Goal: Entertainment & Leisure: Consume media (video, audio)

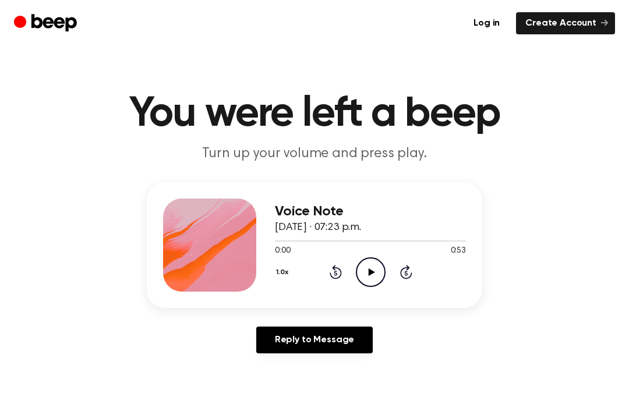
click at [373, 280] on icon "Play Audio" at bounding box center [371, 273] width 30 height 30
click at [335, 277] on icon "Rewind 5 seconds" at bounding box center [335, 271] width 13 height 15
click at [336, 270] on icon "Rewind 5 seconds" at bounding box center [335, 271] width 13 height 15
click at [337, 276] on icon "Rewind 5 seconds" at bounding box center [335, 271] width 13 height 15
click at [337, 275] on icon "Rewind 5 seconds" at bounding box center [335, 271] width 13 height 15
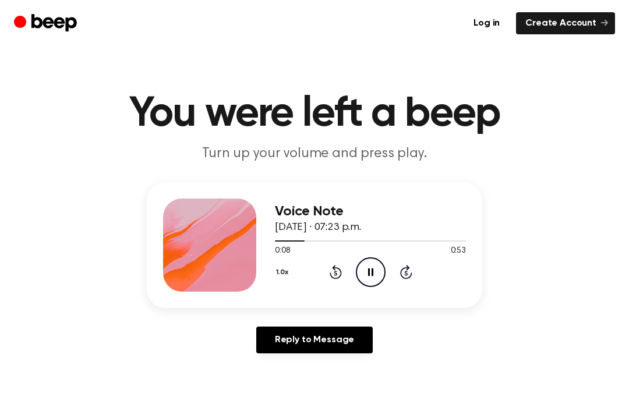
click at [341, 270] on icon at bounding box center [336, 272] width 12 height 14
click at [335, 274] on icon at bounding box center [335, 273] width 3 height 5
click at [447, 255] on div "0:53 0:53" at bounding box center [370, 251] width 191 height 12
click at [341, 271] on icon at bounding box center [336, 272] width 12 height 14
click at [341, 270] on icon at bounding box center [336, 272] width 12 height 14
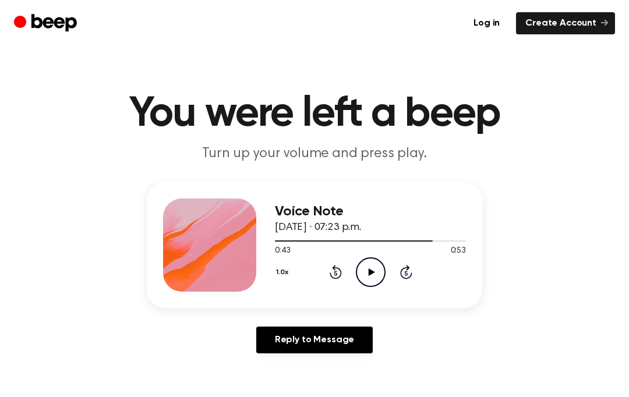
click at [342, 278] on div "1.0x Rewind 5 seconds Play Audio Skip 5 seconds" at bounding box center [370, 273] width 191 height 30
click at [341, 275] on icon at bounding box center [336, 272] width 12 height 14
click at [337, 275] on icon "Rewind 5 seconds" at bounding box center [335, 271] width 13 height 15
click at [333, 274] on icon "Rewind 5 seconds" at bounding box center [335, 271] width 13 height 15
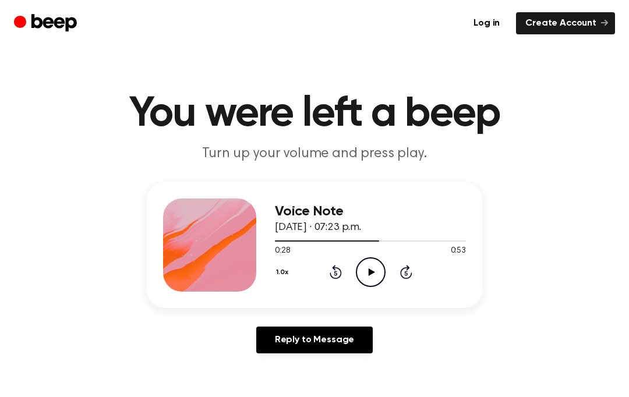
click at [333, 265] on icon "Rewind 5 seconds" at bounding box center [335, 271] width 13 height 15
click at [337, 270] on icon "Rewind 5 seconds" at bounding box center [335, 271] width 13 height 15
click at [340, 271] on icon at bounding box center [336, 272] width 12 height 14
click at [344, 275] on div "1.0x Rewind 5 seconds Play Audio Skip 5 seconds" at bounding box center [370, 273] width 191 height 30
click at [340, 278] on icon at bounding box center [336, 272] width 12 height 14
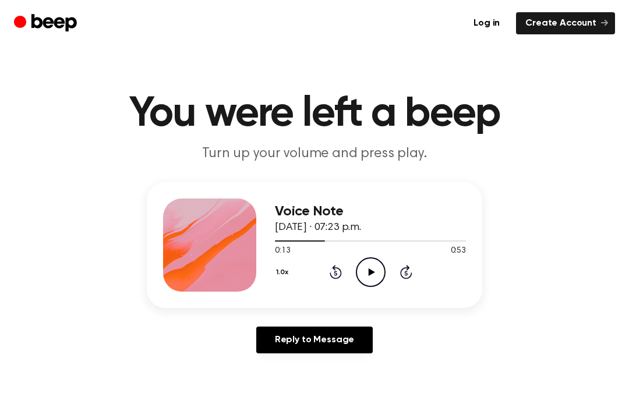
click at [339, 277] on icon at bounding box center [336, 272] width 12 height 14
click at [334, 272] on icon "Rewind 5 seconds" at bounding box center [335, 271] width 13 height 15
click at [333, 271] on icon "Rewind 5 seconds" at bounding box center [335, 271] width 13 height 15
click at [363, 274] on icon "Play Audio" at bounding box center [371, 273] width 30 height 30
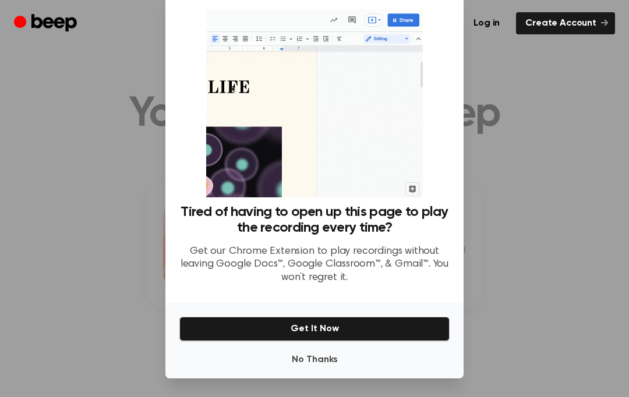
scroll to position [49, 0]
click at [323, 348] on button "No Thanks" at bounding box center [314, 359] width 270 height 23
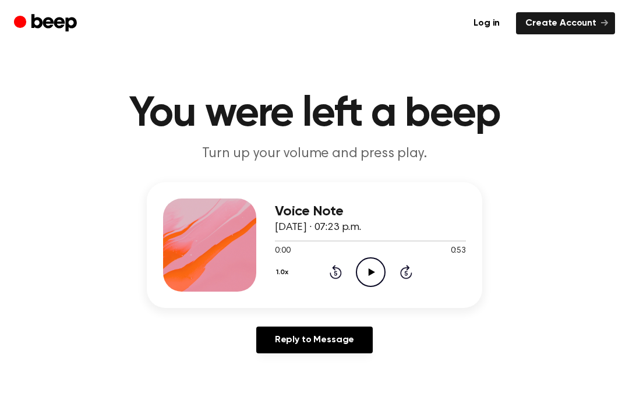
click at [369, 280] on icon "Play Audio" at bounding box center [371, 273] width 30 height 30
